Goal: Task Accomplishment & Management: Use online tool/utility

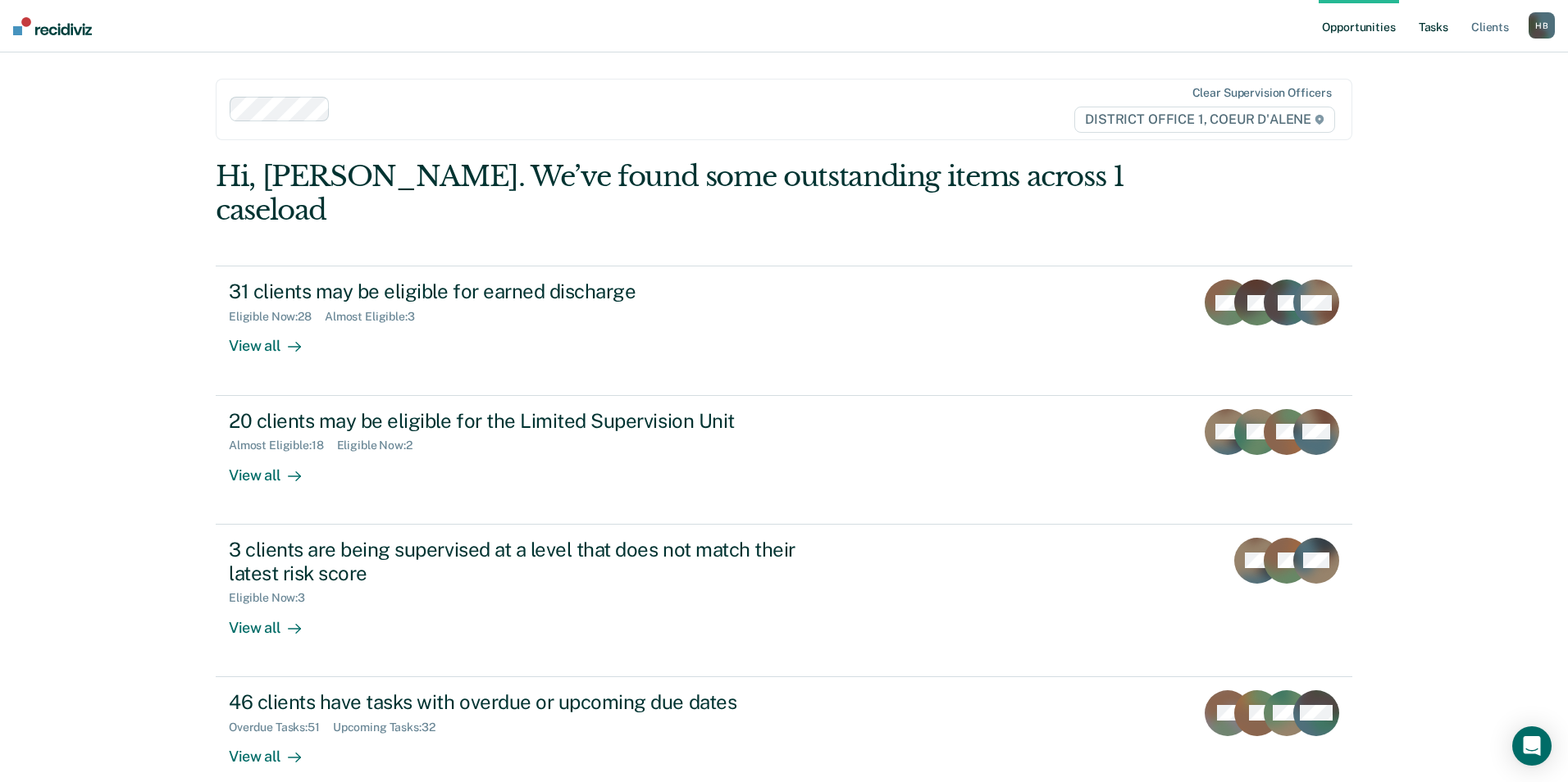
click at [1442, 29] on link "Tasks" at bounding box center [1432, 26] width 36 height 52
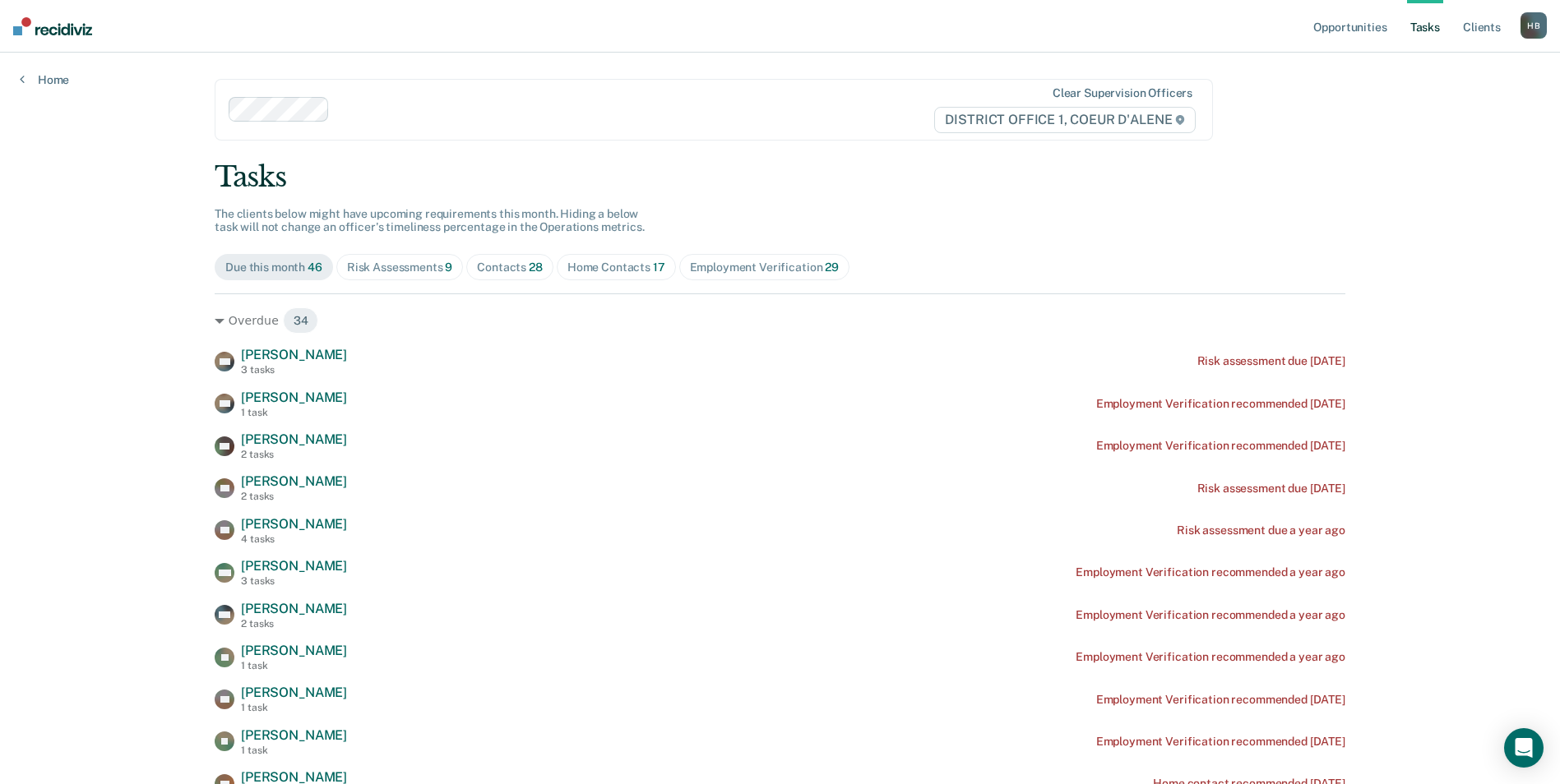
click at [500, 267] on div "Contacts 28" at bounding box center [510, 267] width 66 height 14
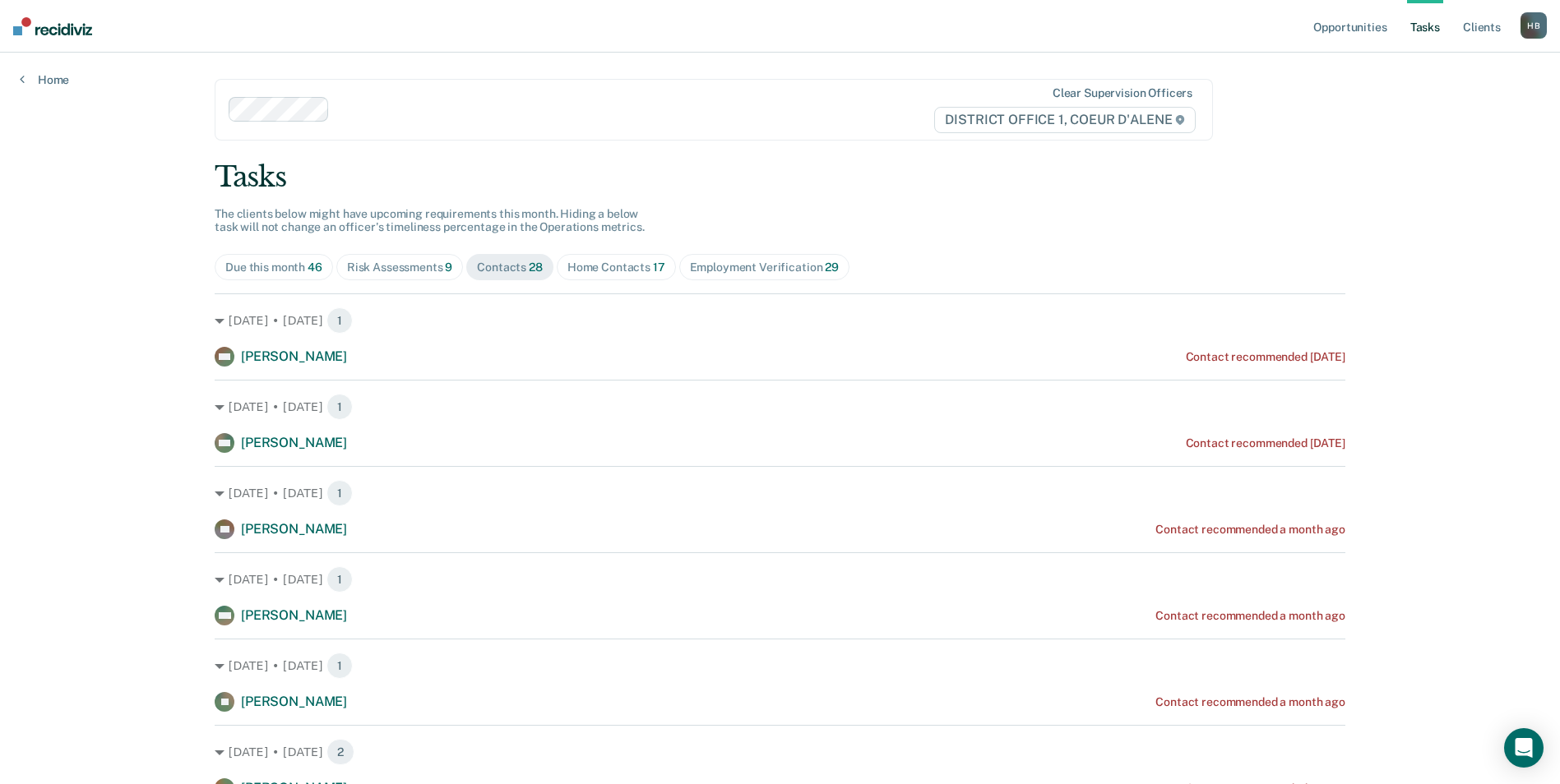
click at [610, 275] on span "Home Contacts 17" at bounding box center [616, 267] width 120 height 26
click at [695, 267] on div "Employment Verification 29" at bounding box center [764, 267] width 149 height 14
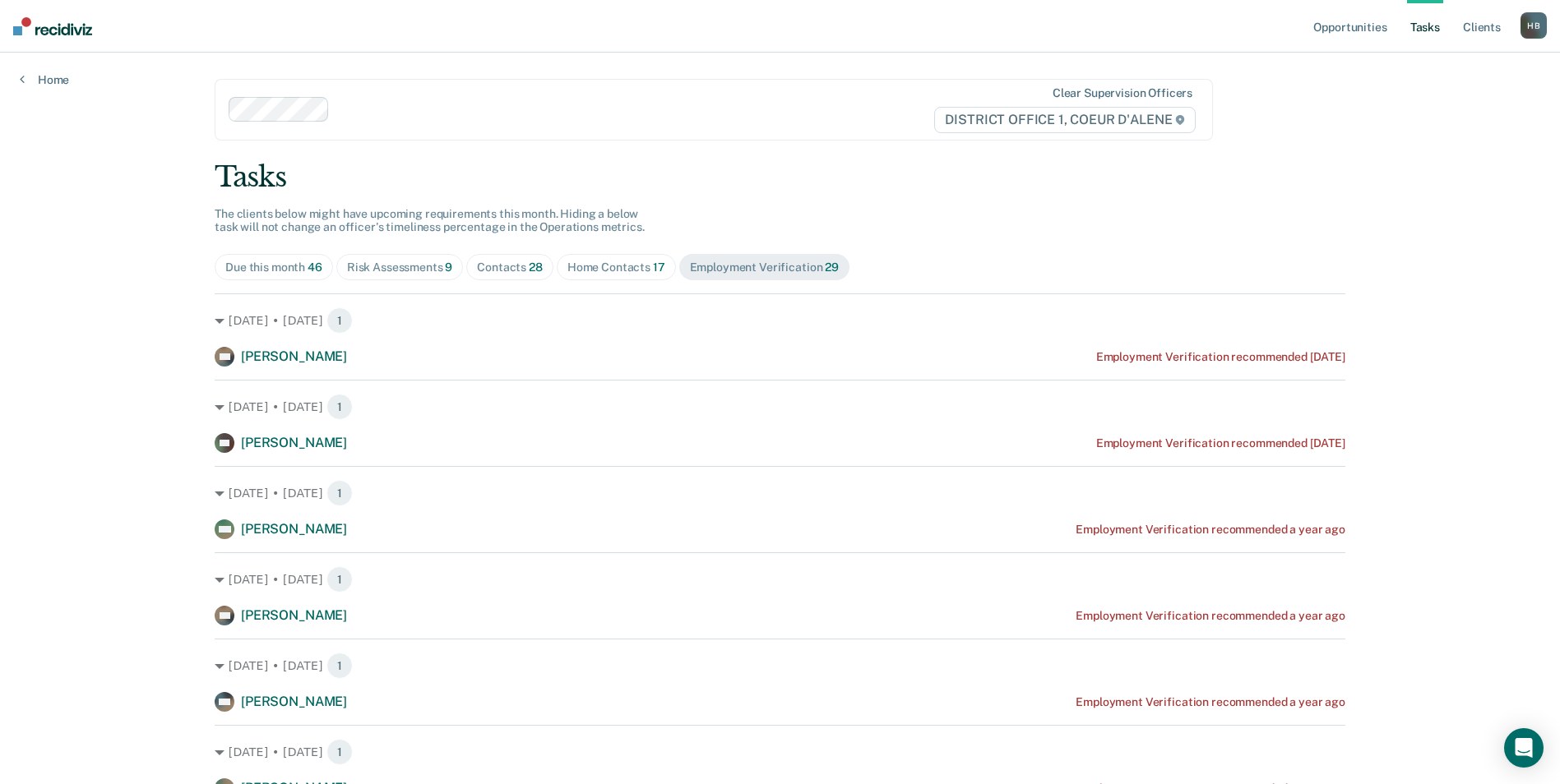
click at [614, 261] on div "Home Contacts 17" at bounding box center [616, 267] width 98 height 14
